Goal: Transaction & Acquisition: Download file/media

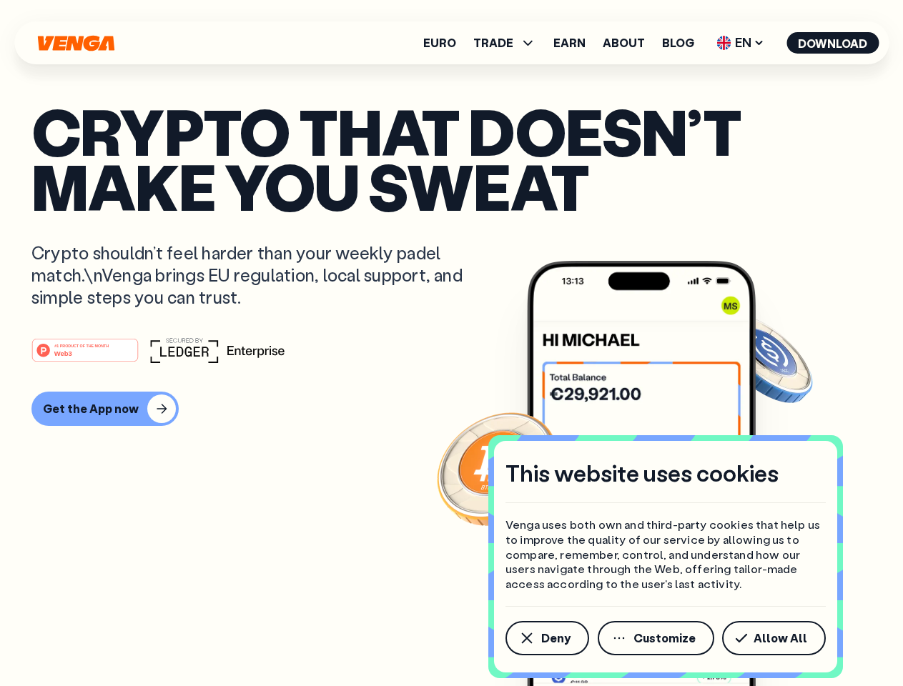
click at [451, 343] on div "#1 PRODUCT OF THE MONTH Web3" at bounding box center [451, 350] width 840 height 26
click at [546, 638] on span "Deny" at bounding box center [555, 638] width 29 height 11
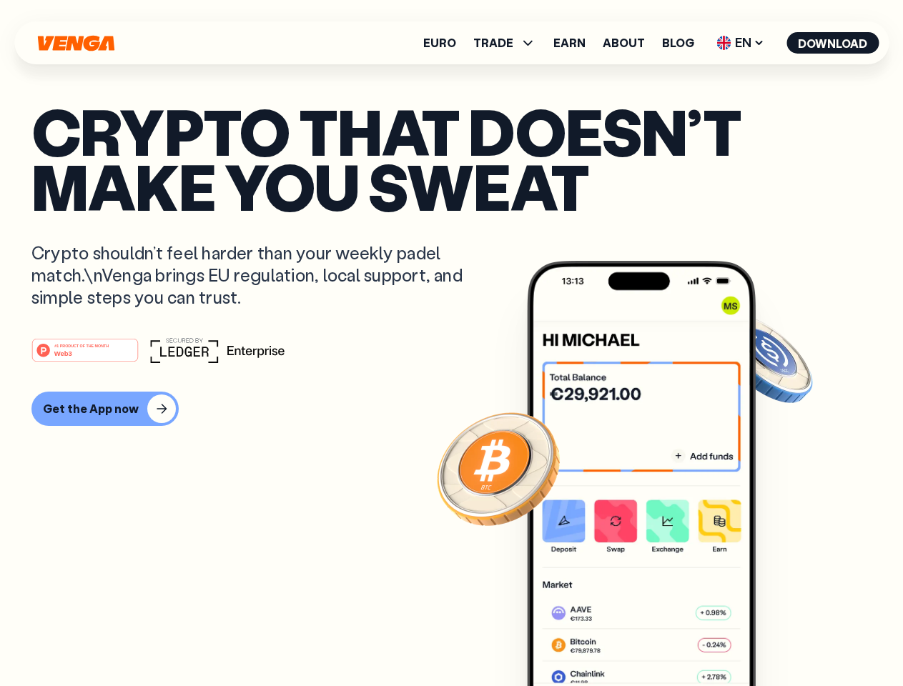
click at [657, 638] on img at bounding box center [641, 500] width 229 height 479
click at [776, 638] on article "Crypto that doesn’t make you sweat Crypto shouldn’t feel harder than your weekl…" at bounding box center [451, 372] width 840 height 536
click at [509, 43] on span "TRADE" at bounding box center [493, 42] width 40 height 11
click at [741, 43] on span "EN" at bounding box center [740, 42] width 58 height 23
click at [833, 43] on button "Download" at bounding box center [832, 42] width 92 height 21
